Goal: Transaction & Acquisition: Purchase product/service

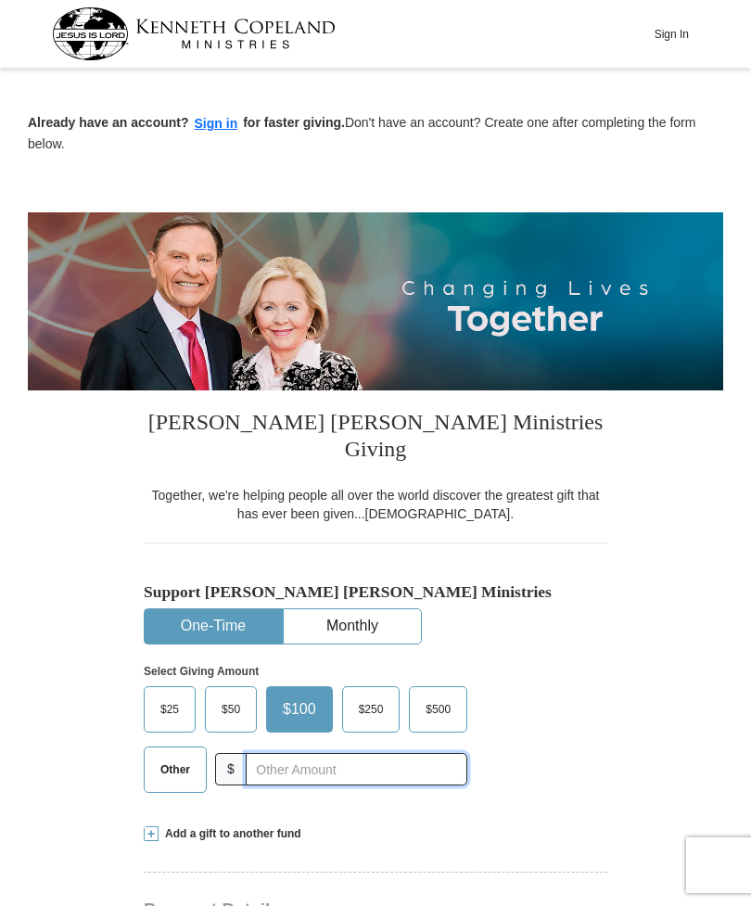
click at [276, 753] on input "text" at bounding box center [357, 769] width 222 height 32
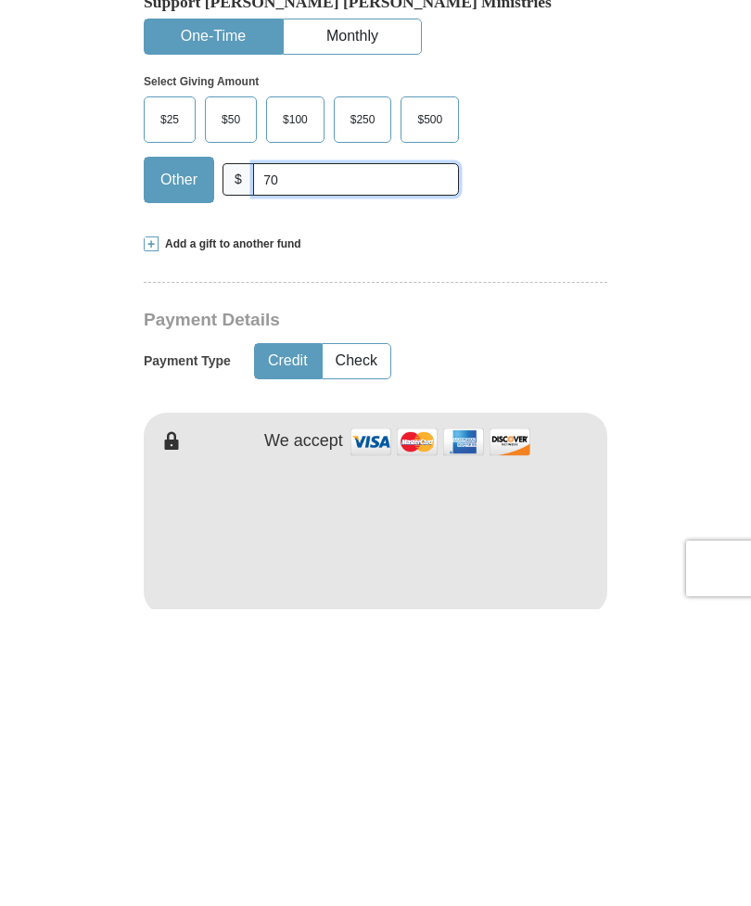
scroll to position [299, 0]
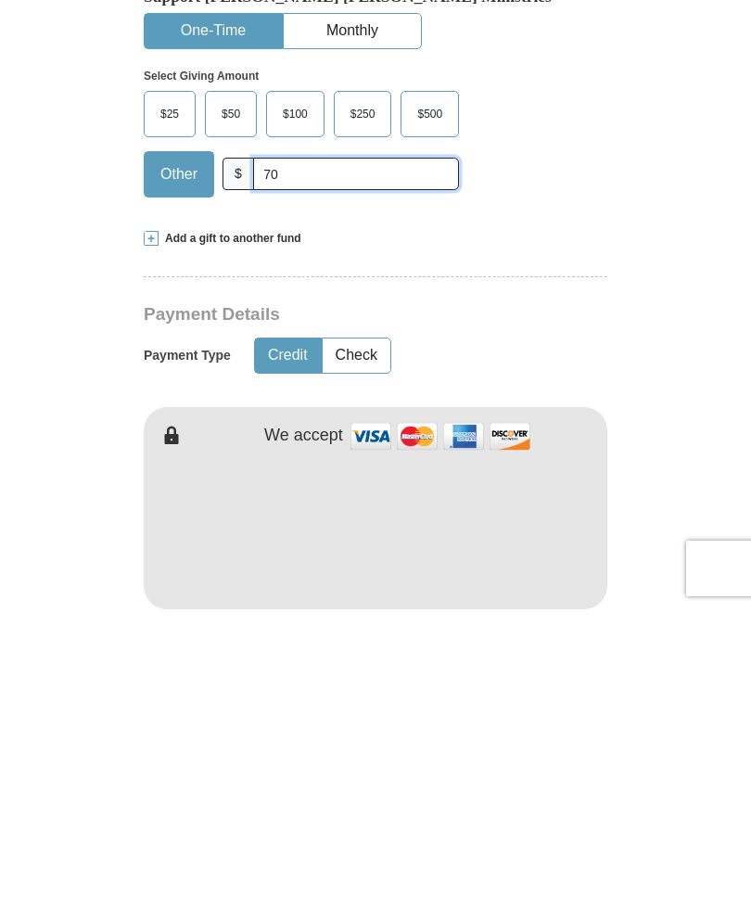
type input "70"
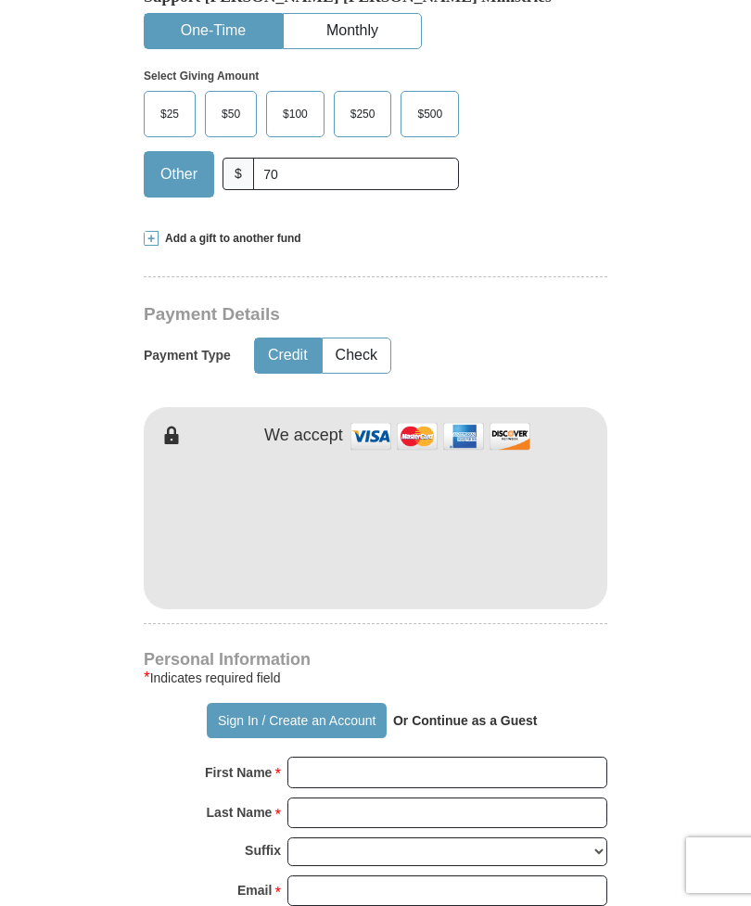
click at [259, 276] on hr at bounding box center [376, 283] width 464 height 14
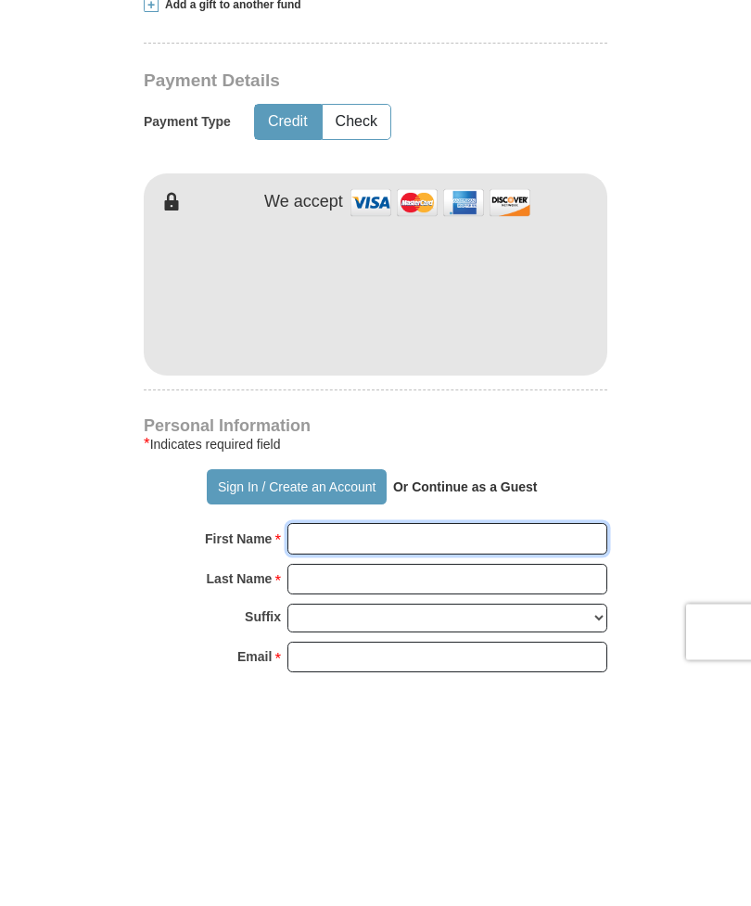
click at [328, 757] on input "First Name *" at bounding box center [447, 773] width 320 height 32
type input "[PERSON_NAME]"
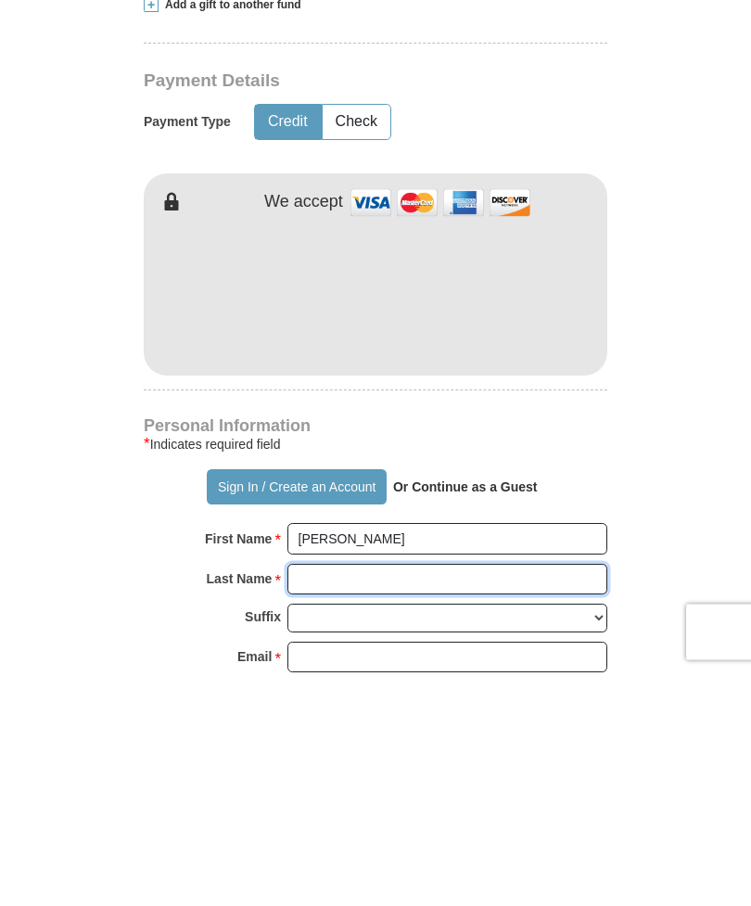
type input "[PERSON_NAME]"
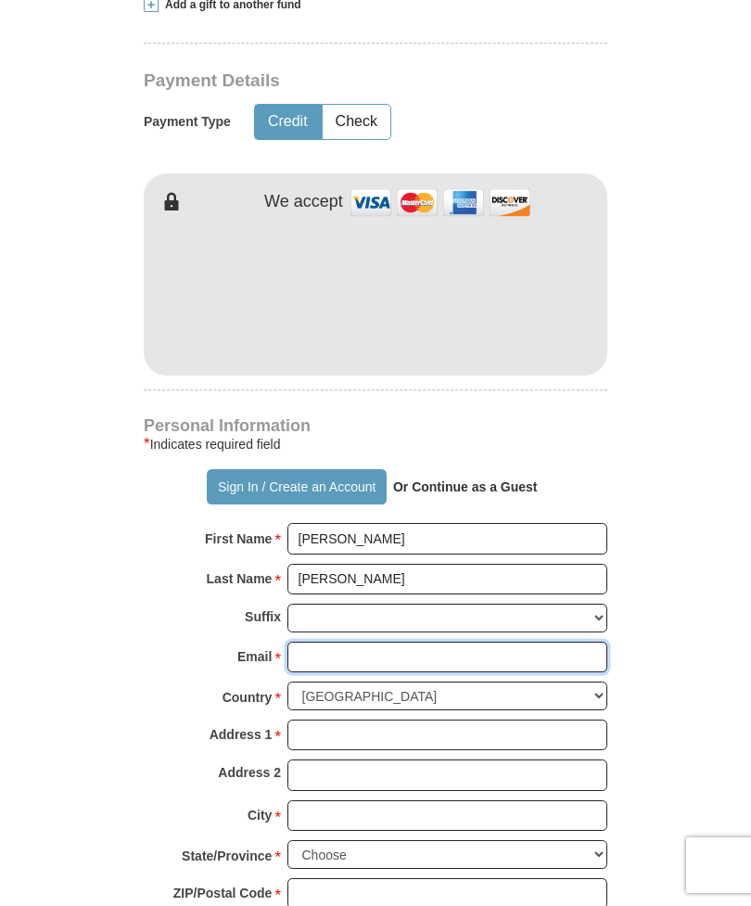
click at [325, 642] on input "Email *" at bounding box center [447, 658] width 320 height 32
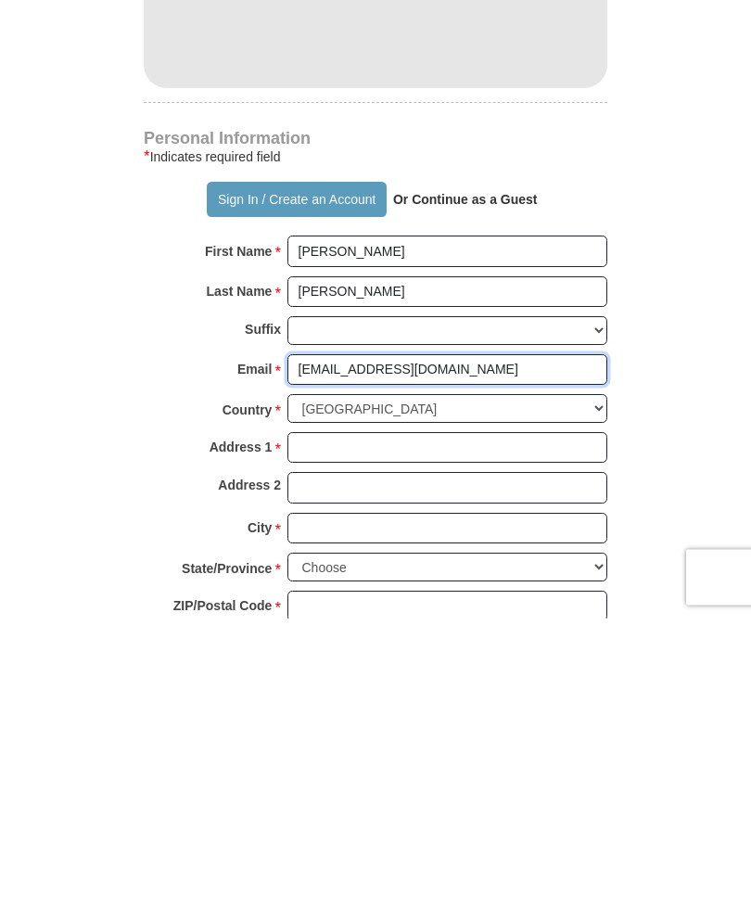
type input "[EMAIL_ADDRESS][DOMAIN_NAME]"
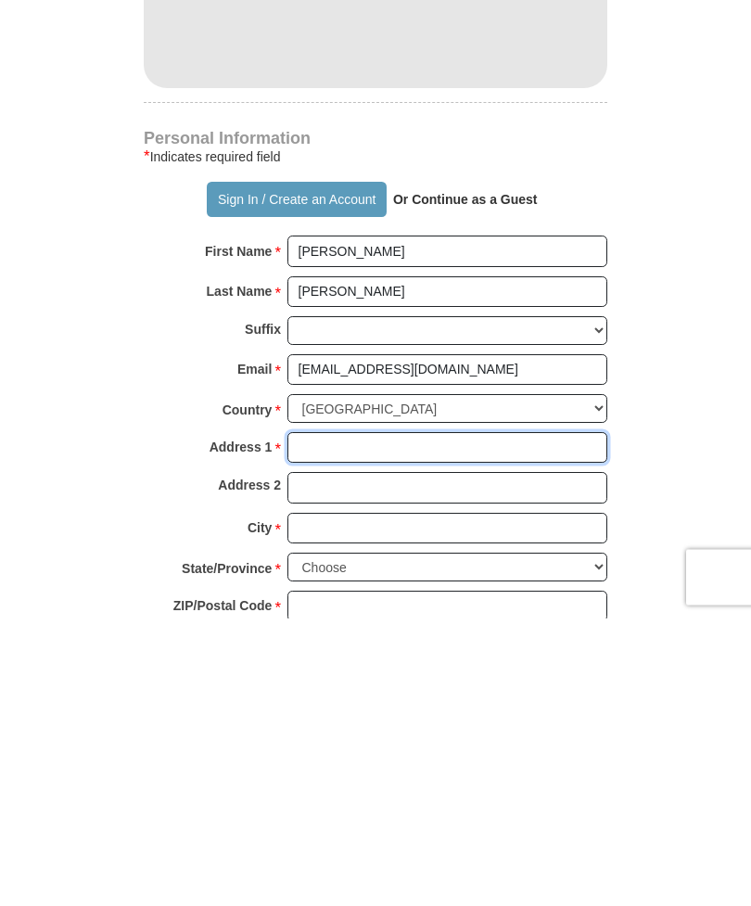
click at [316, 720] on input "Address 1 *" at bounding box center [447, 736] width 320 height 32
type input "[STREET_ADDRESS][PERSON_NAME]"
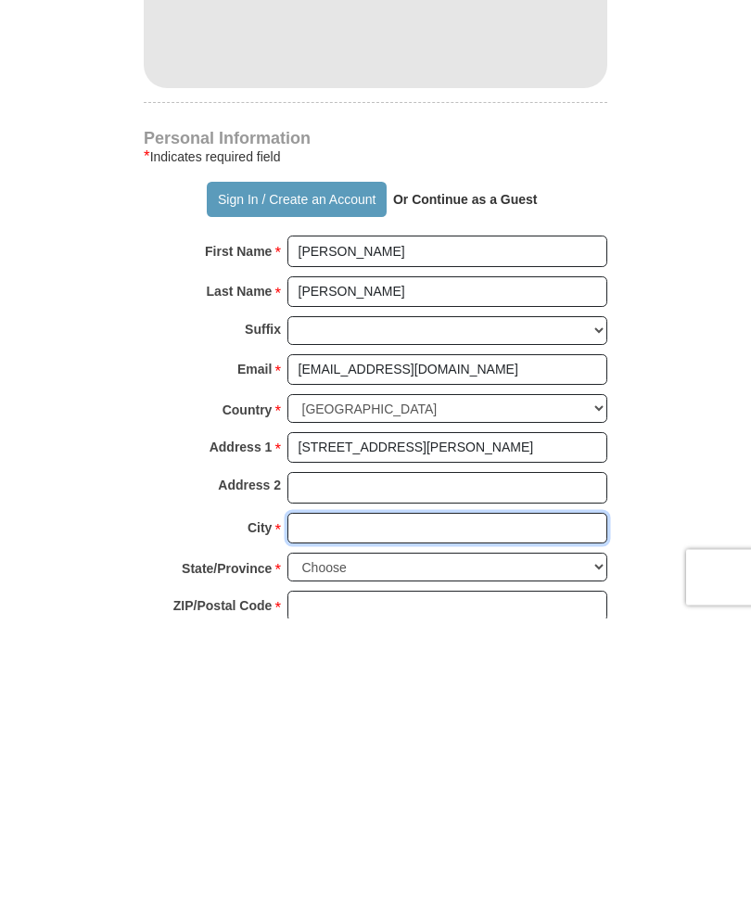
click at [318, 801] on input "City *" at bounding box center [447, 817] width 320 height 32
type input "[PERSON_NAME]"
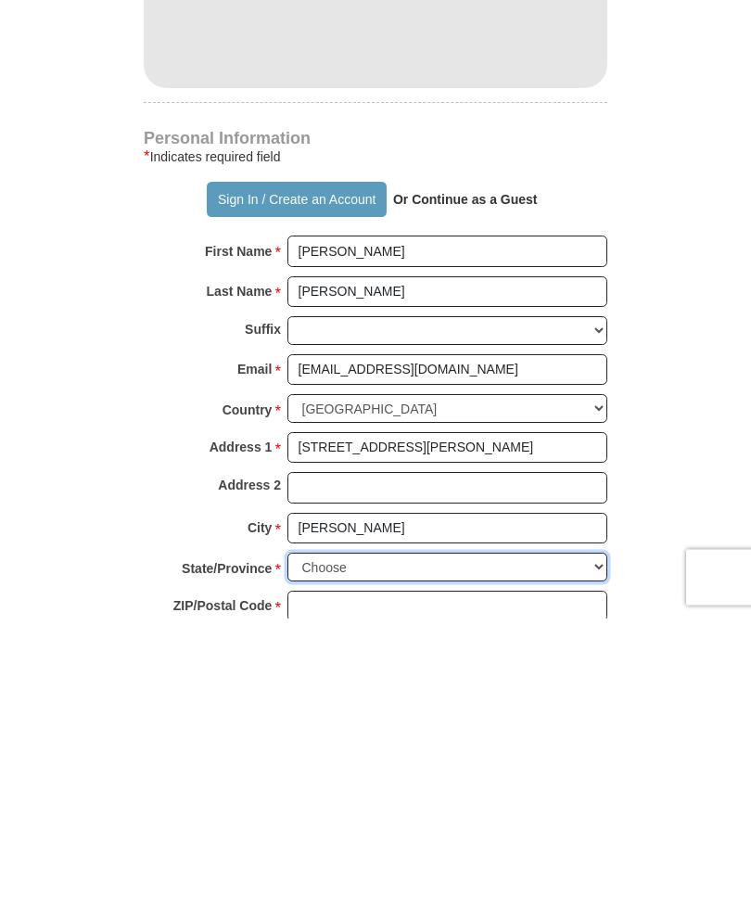
click at [325, 841] on select "Choose [US_STATE] [US_STATE] [US_STATE] [US_STATE] [US_STATE] Armed Forces Amer…" at bounding box center [447, 855] width 320 height 29
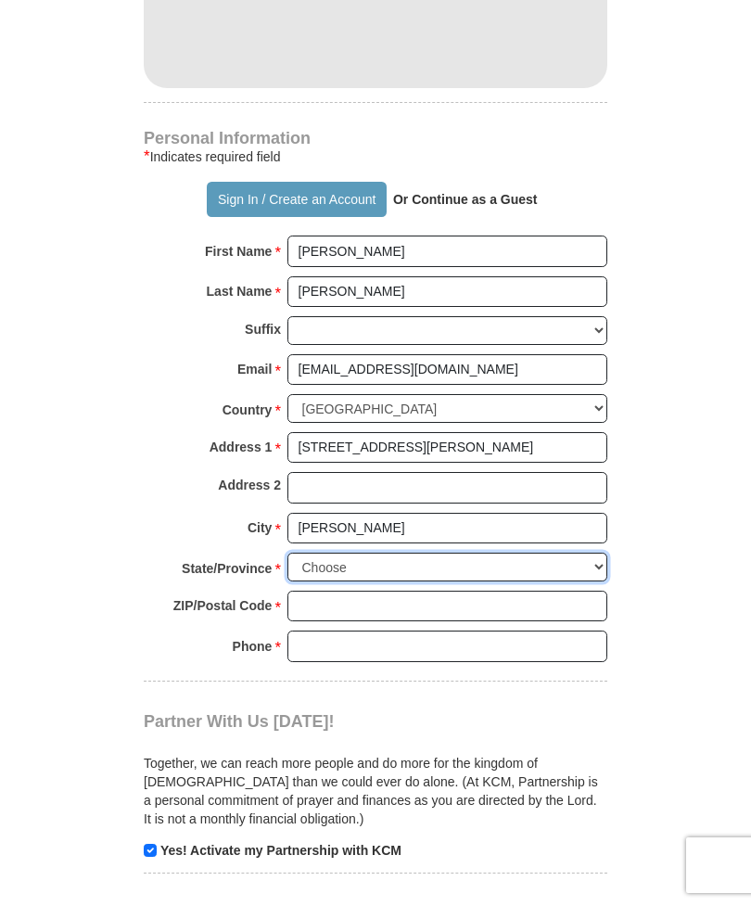
select select "TN"
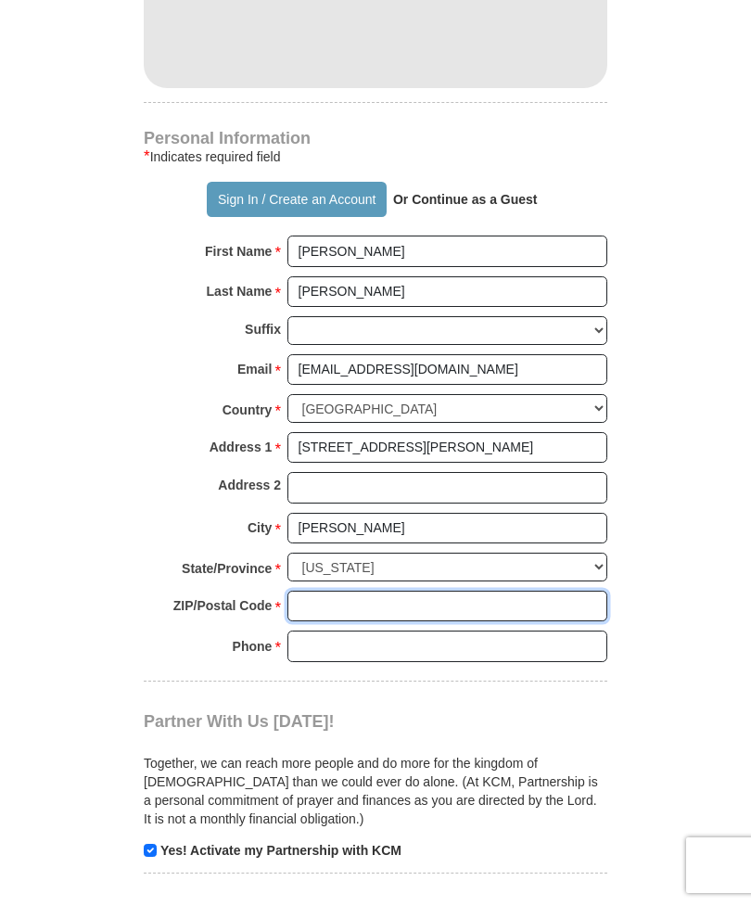
click at [325, 591] on input "ZIP/Postal Code *" at bounding box center [447, 607] width 320 height 32
type input "37650"
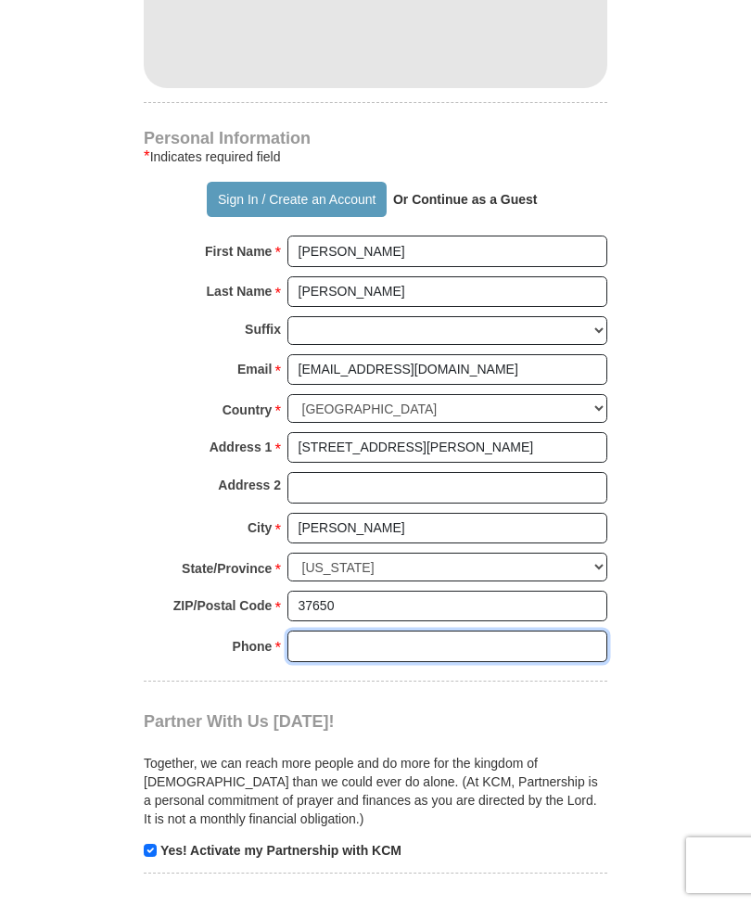
click at [311, 631] on input "Phone * *" at bounding box center [447, 647] width 320 height 32
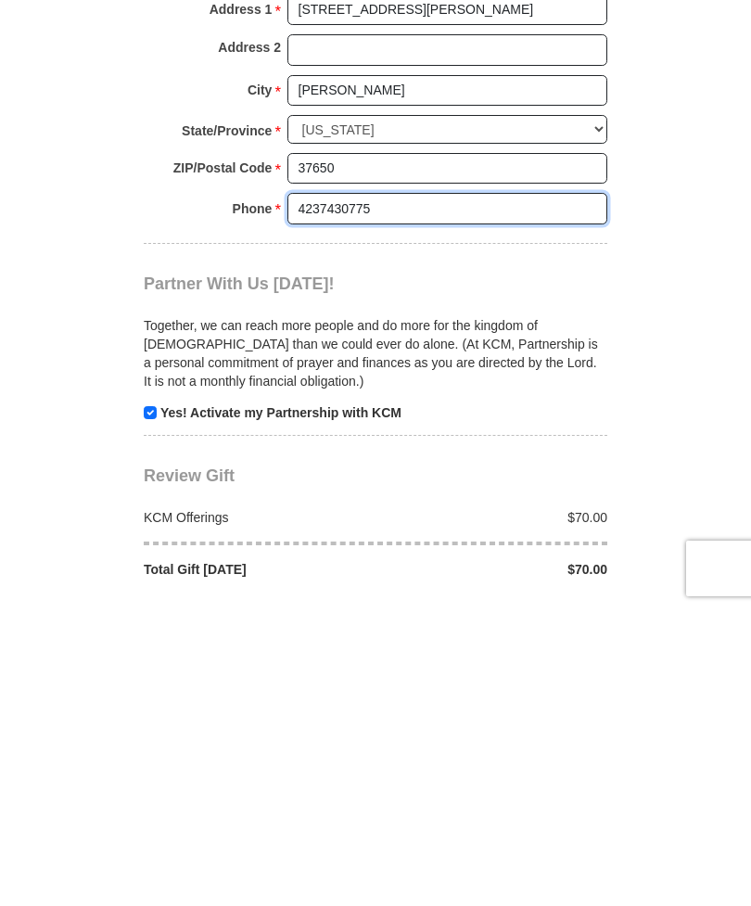
scroll to position [1258, 0]
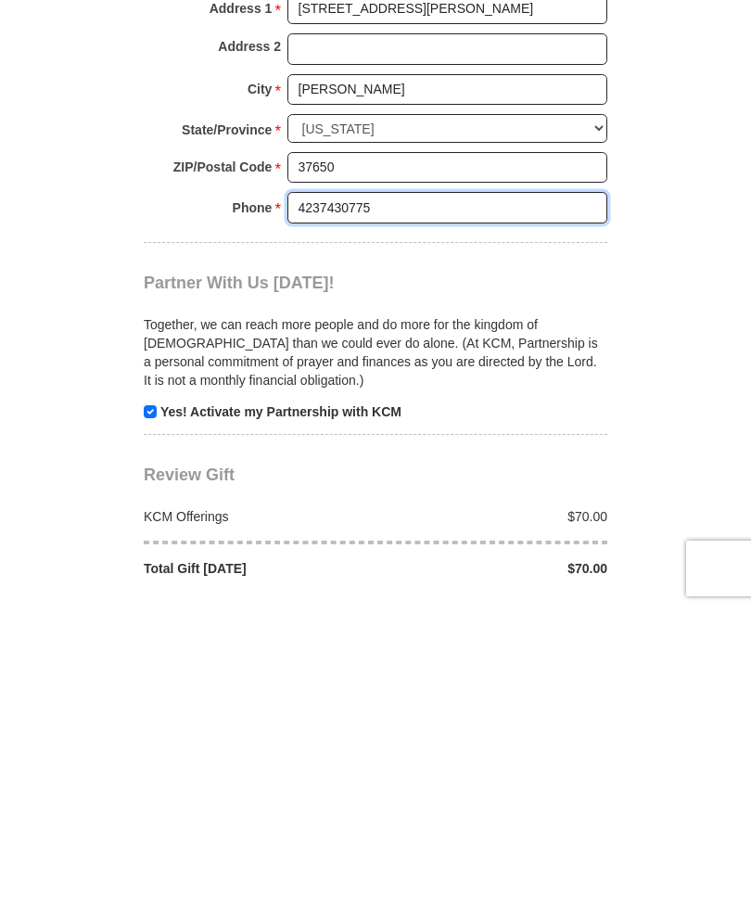
type input "4237430775"
